Goal: Information Seeking & Learning: Learn about a topic

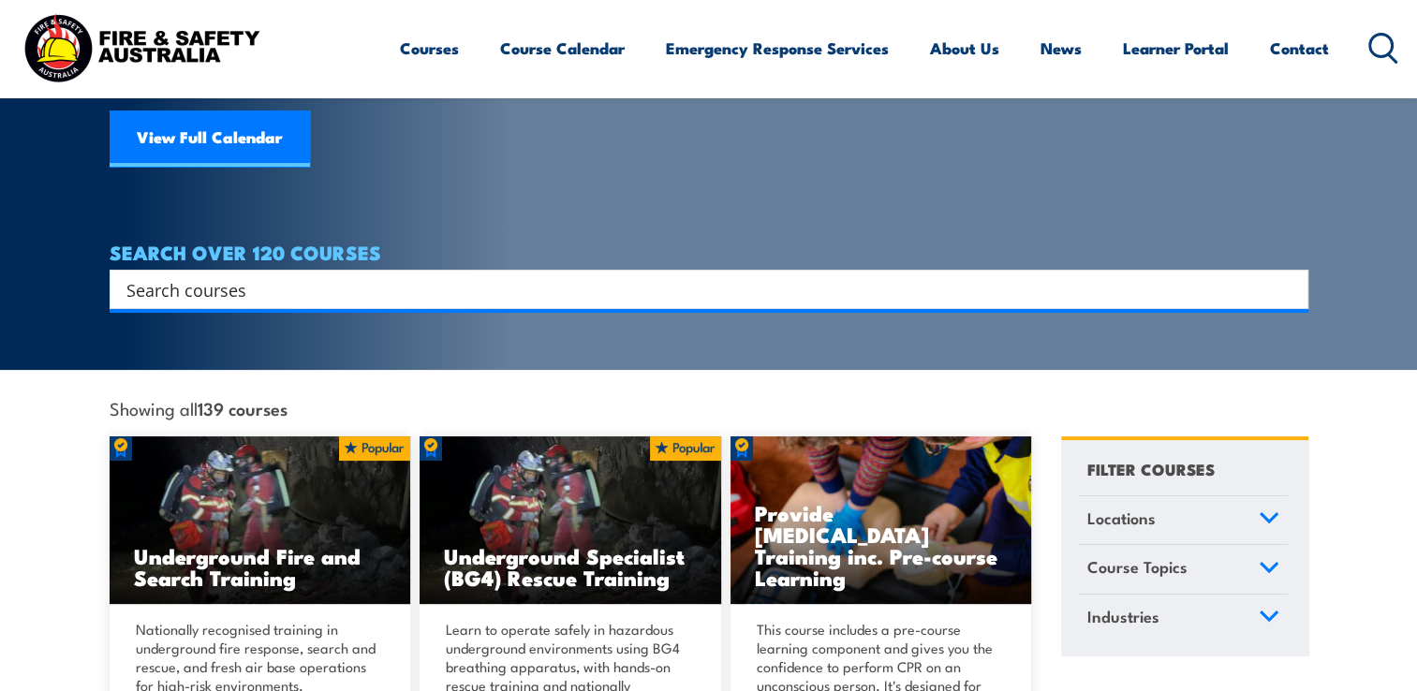
scroll to position [281, 0]
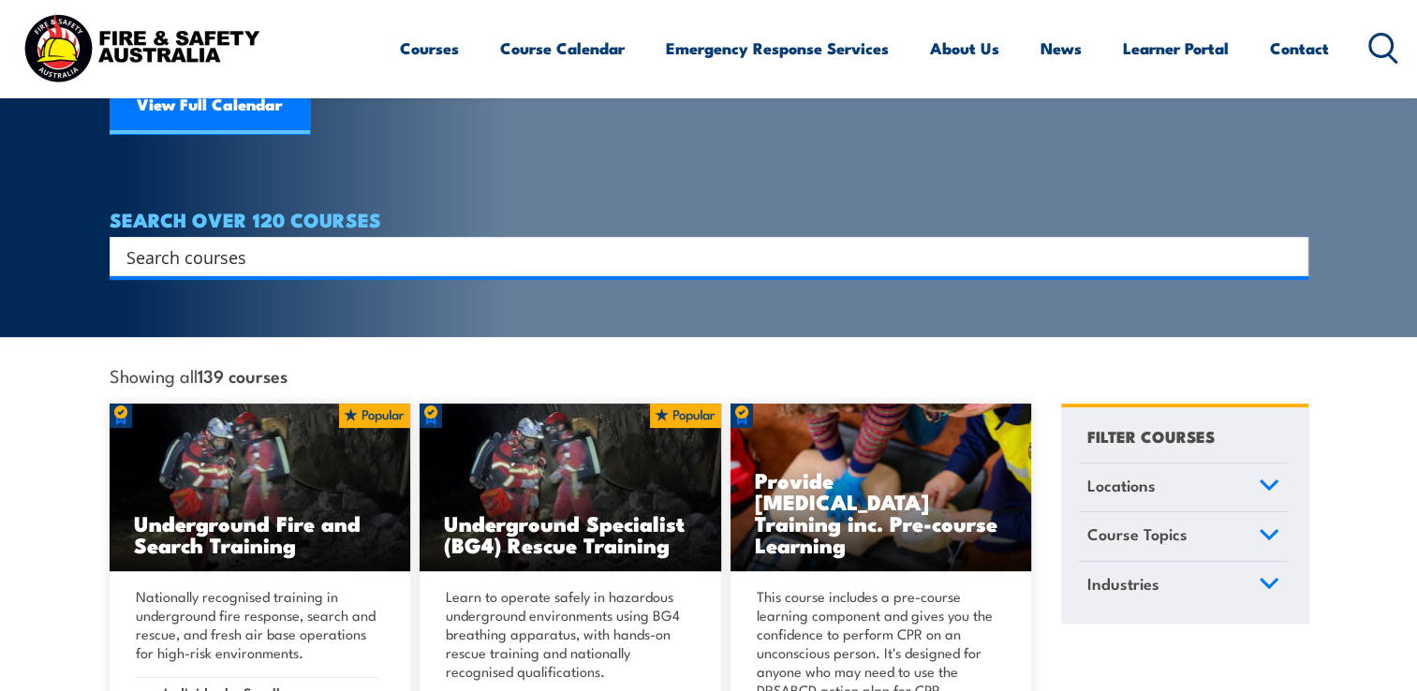
click at [224, 243] on input "Search input" at bounding box center [696, 257] width 1141 height 28
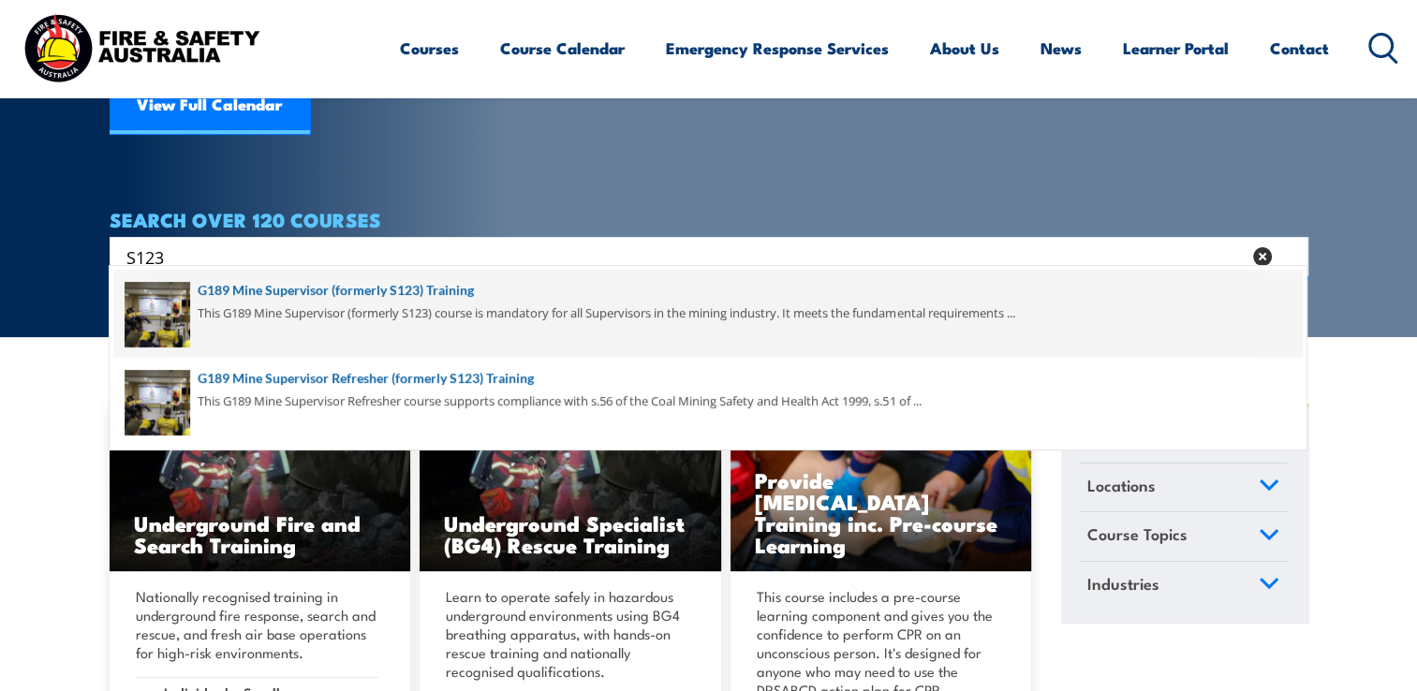
type input "S123"
click at [320, 289] on span at bounding box center [708, 314] width 1188 height 88
